Goal: Check status: Check status

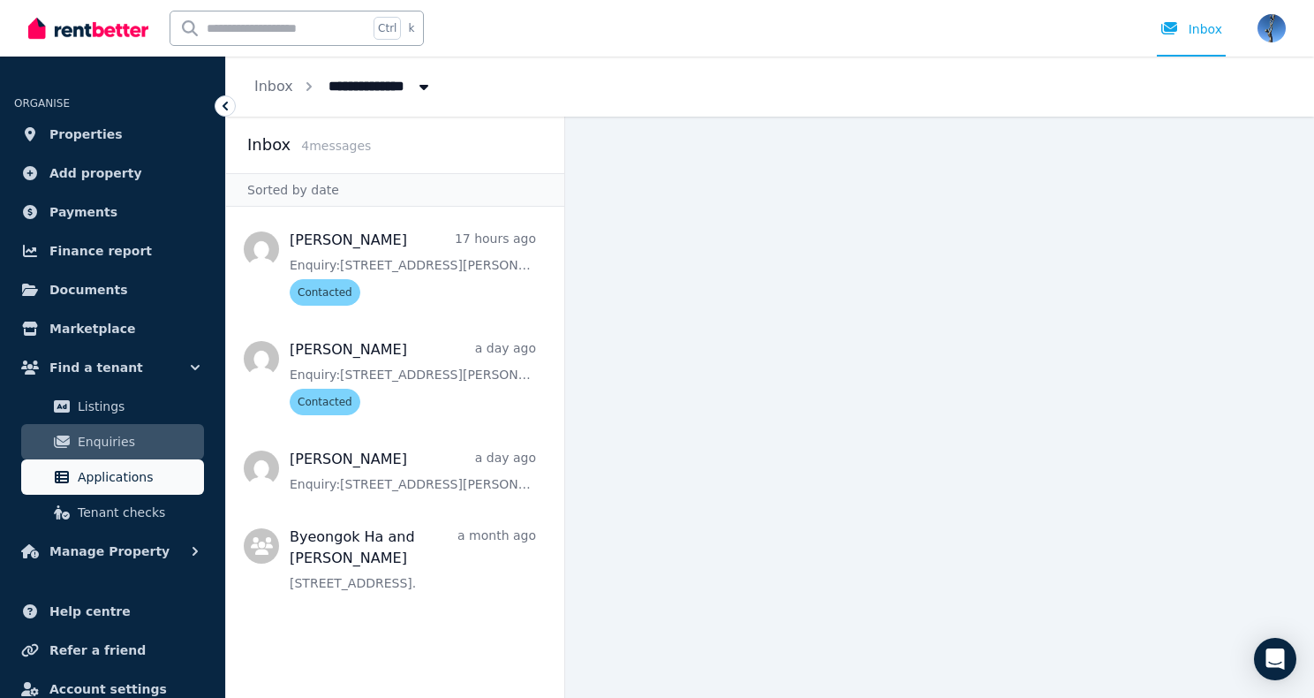
click at [87, 484] on span "Applications" at bounding box center [137, 476] width 119 height 21
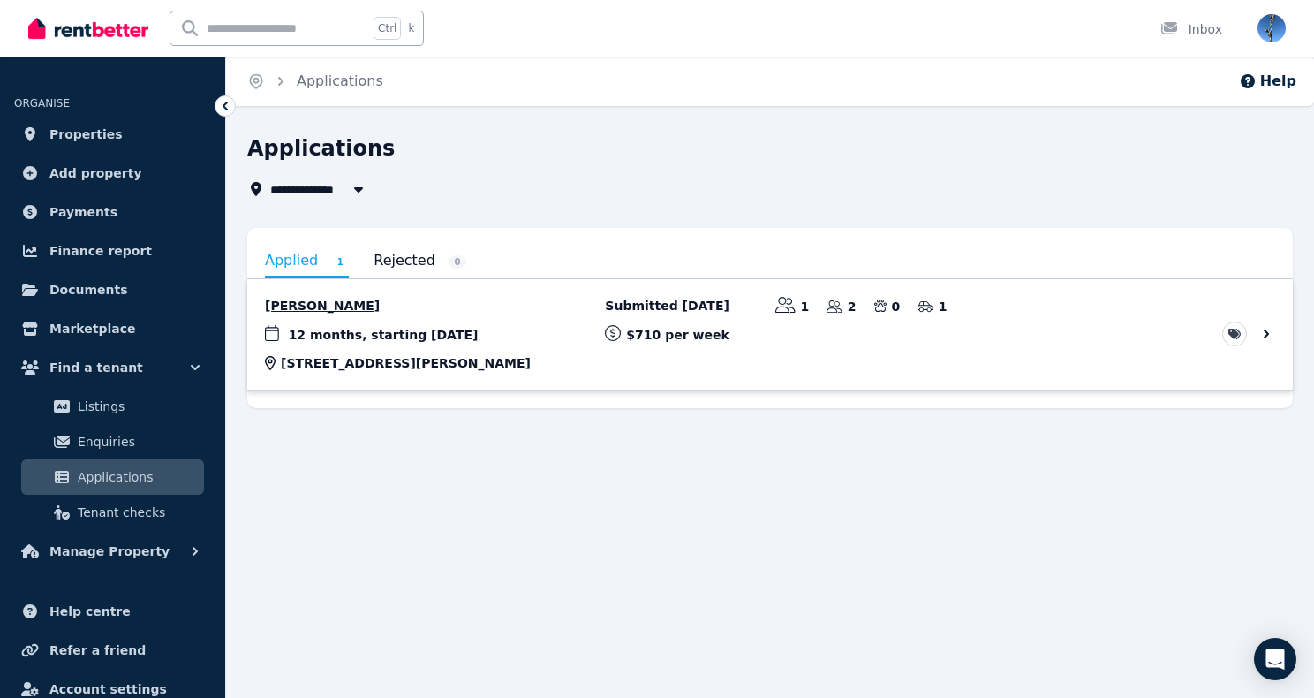
click at [1269, 335] on link "View application: Shashank Pise" at bounding box center [770, 334] width 1046 height 110
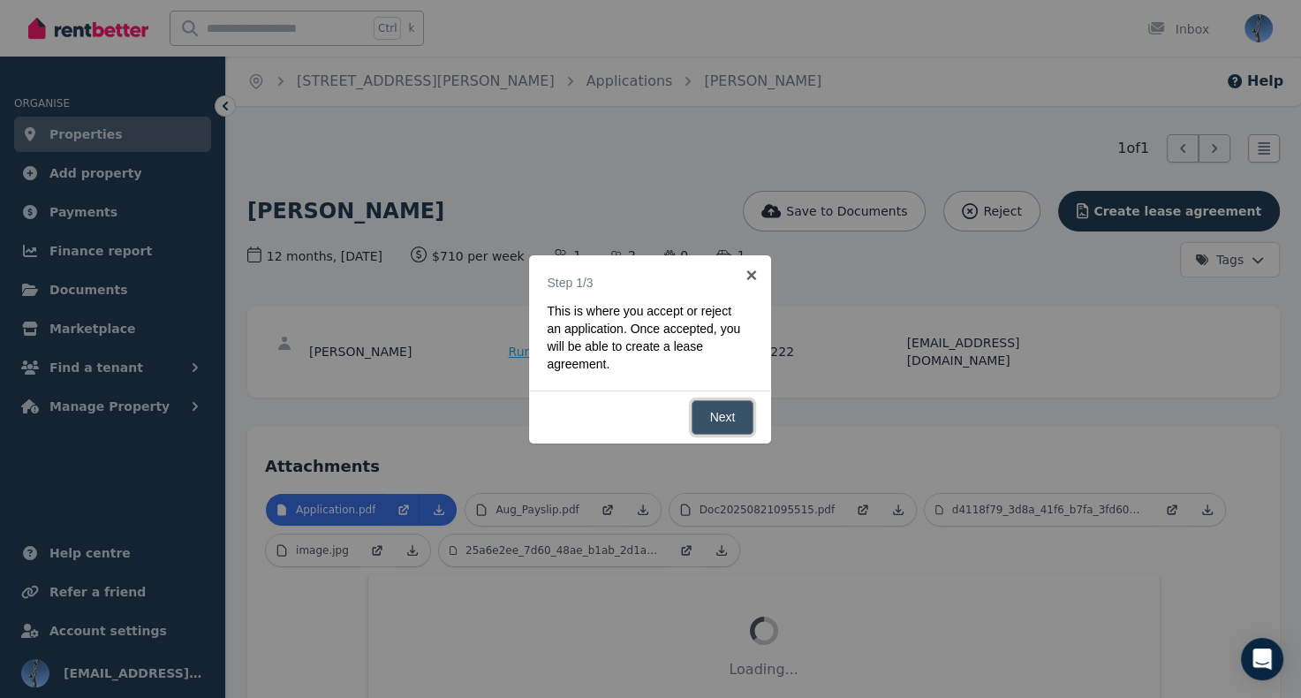
click at [735, 422] on link "Next" at bounding box center [722, 417] width 63 height 34
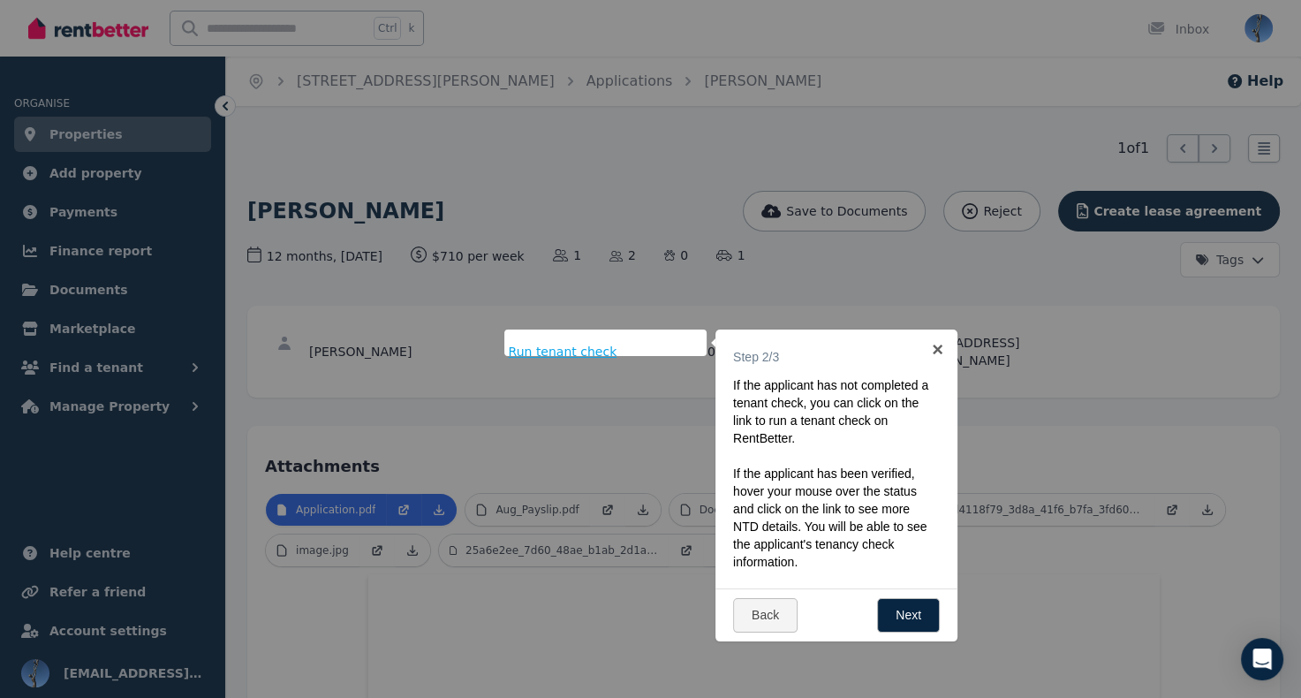
click at [1047, 443] on div at bounding box center [650, 349] width 1301 height 698
click at [933, 344] on link "×" at bounding box center [938, 349] width 40 height 40
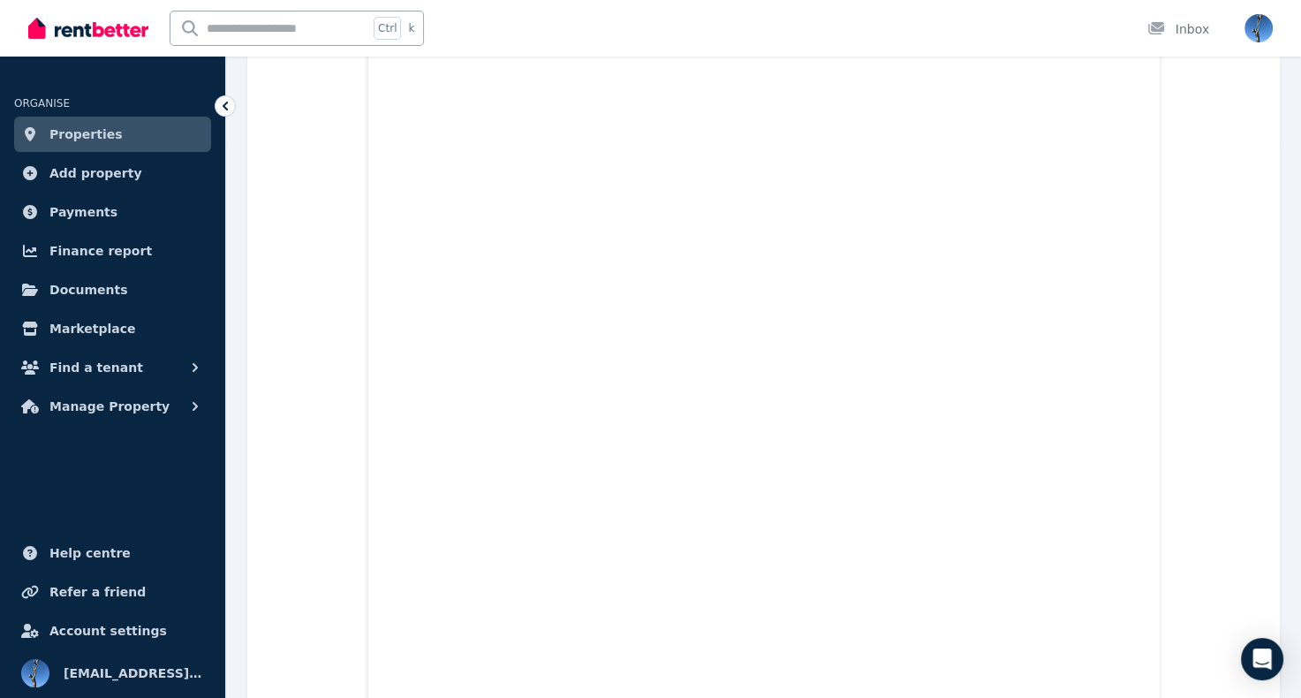
scroll to position [477, 0]
